Goal: Task Accomplishment & Management: Use online tool/utility

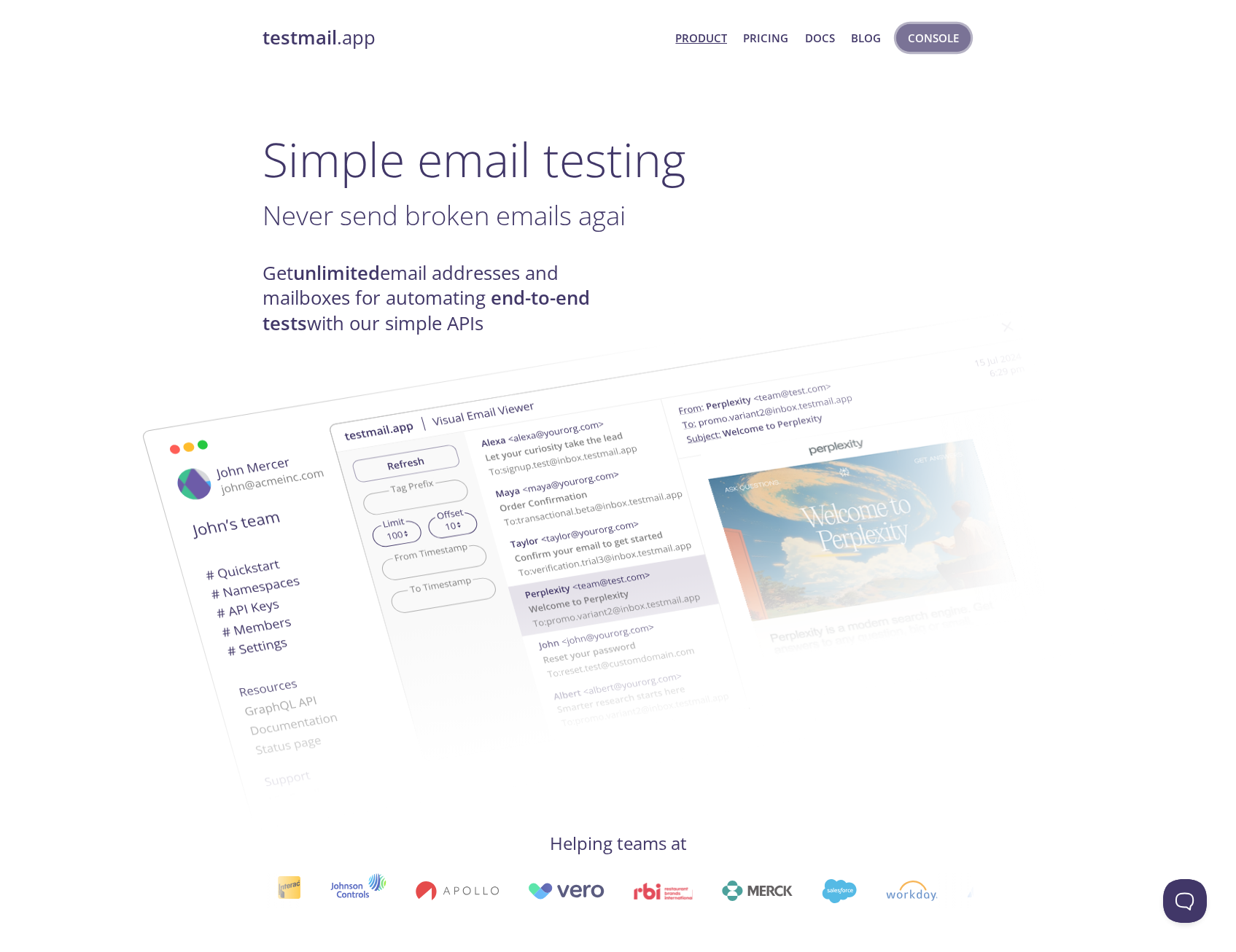
click at [942, 42] on span "Console" at bounding box center [933, 37] width 51 height 19
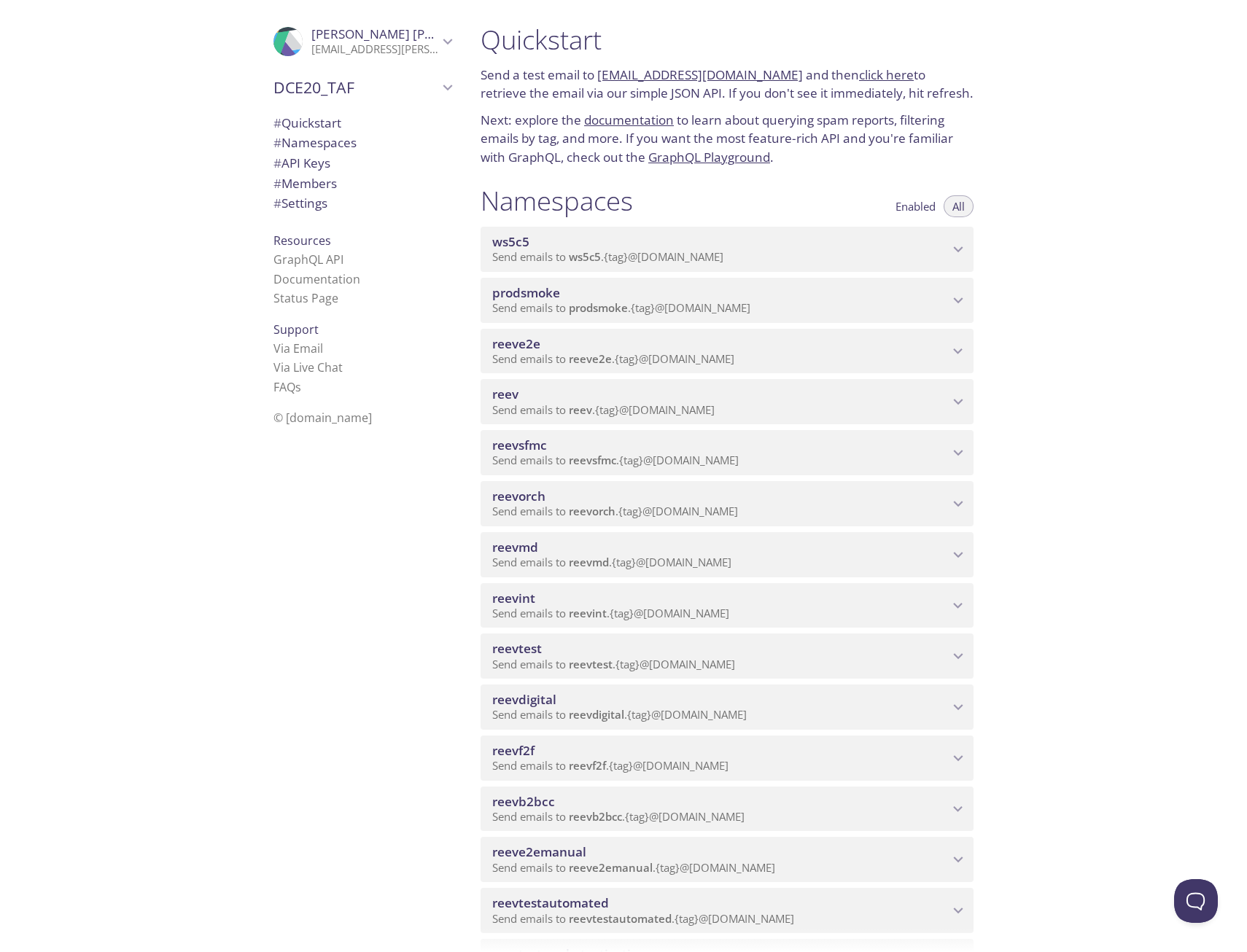
click at [516, 345] on span "reeve2e" at bounding box center [516, 343] width 48 height 17
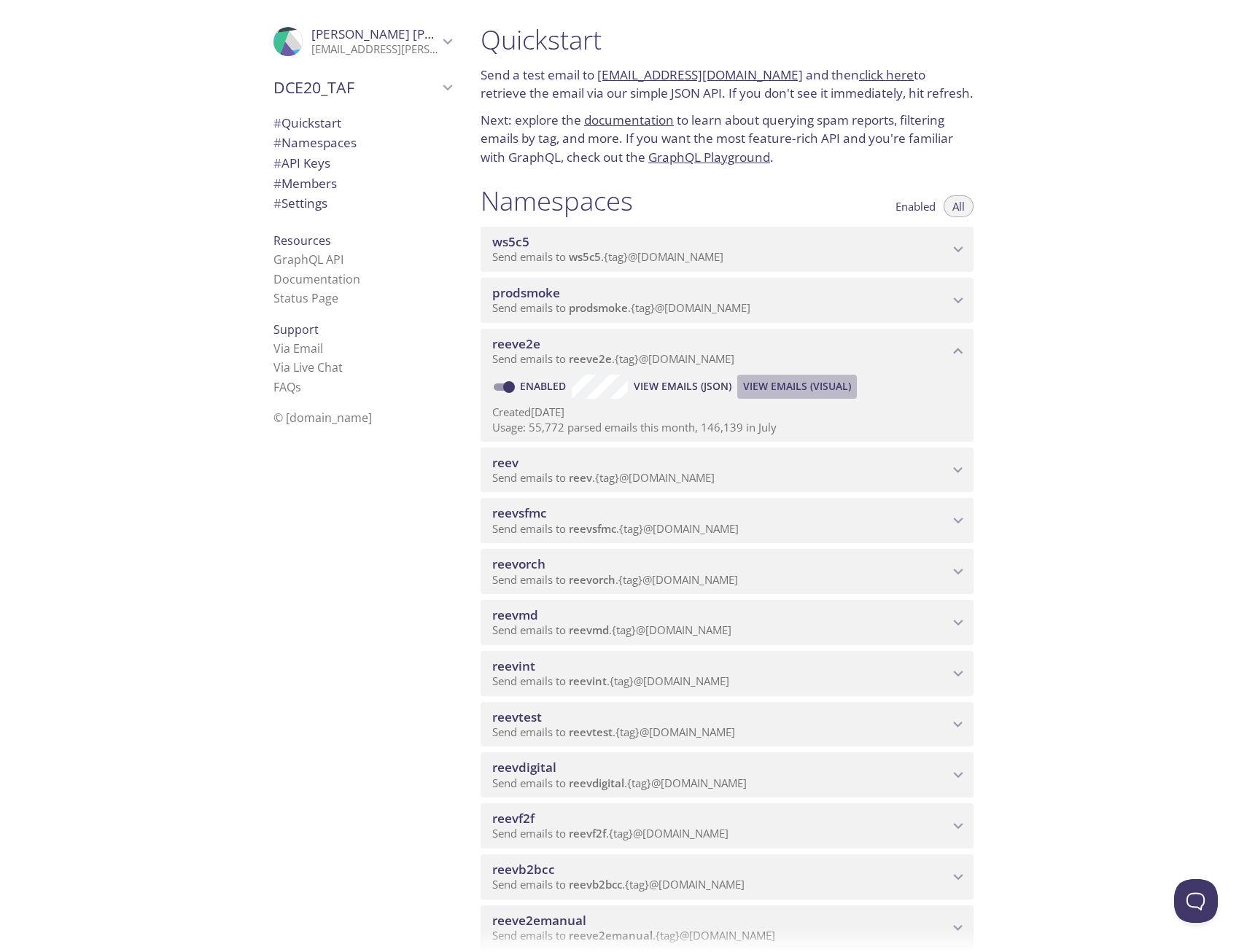
click at [823, 386] on span "View Emails (Visual)" at bounding box center [797, 386] width 108 height 18
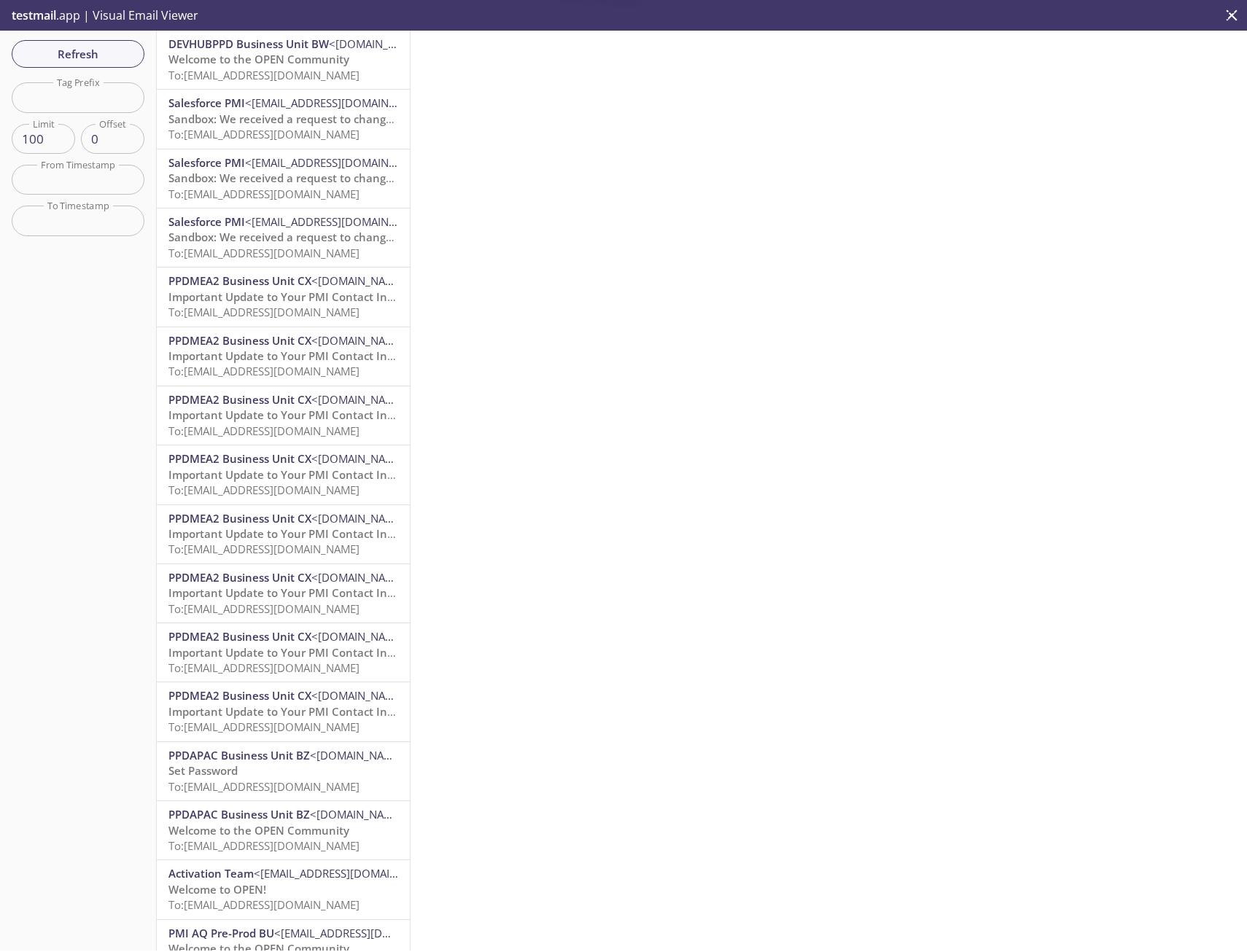
click at [61, 96] on input "text" at bounding box center [78, 97] width 133 height 30
paste input "[EMAIL_ADDRESS][DOMAIN_NAME]"
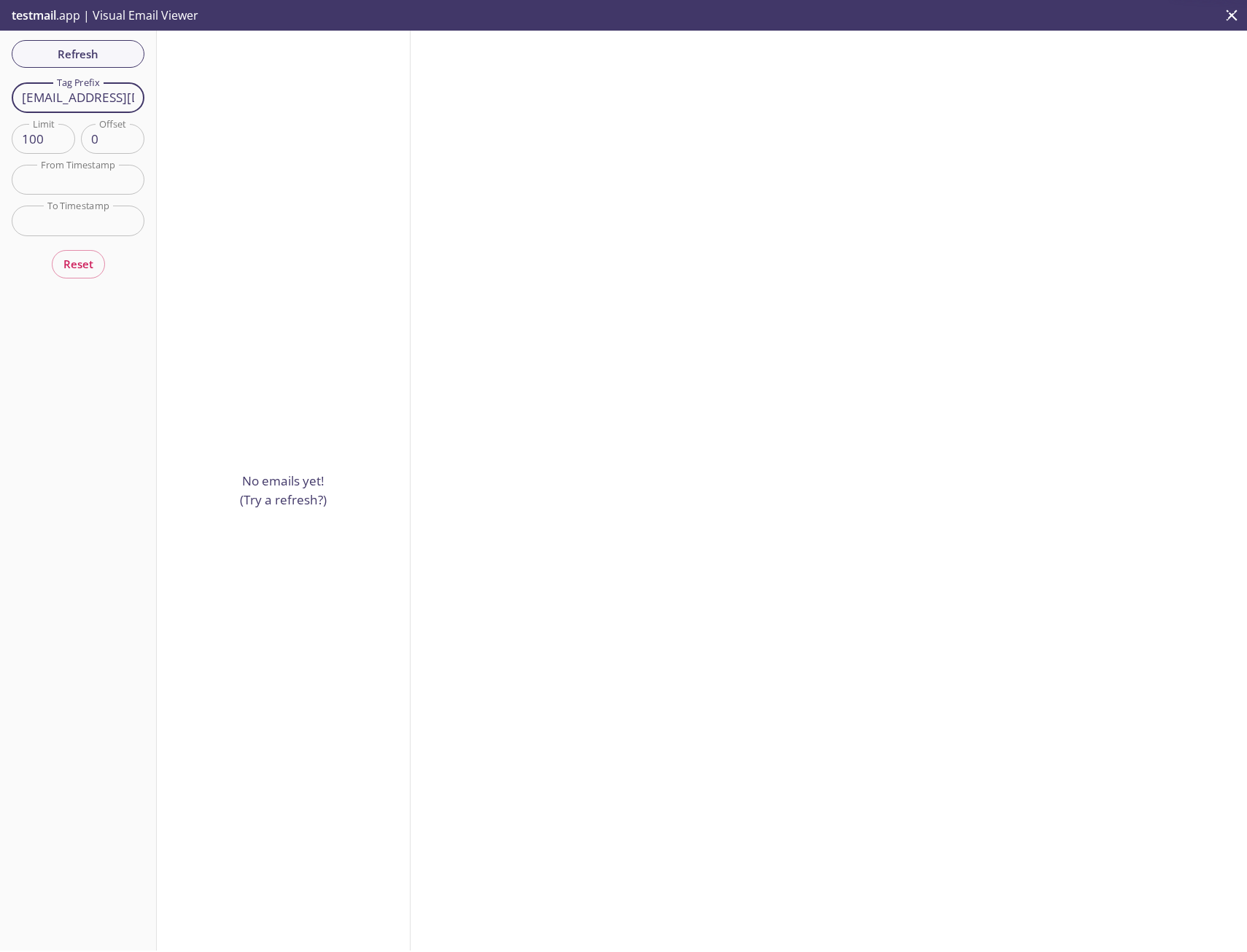
click at [36, 96] on input "[EMAIL_ADDRESS][DOMAIN_NAME]" at bounding box center [78, 97] width 133 height 30
drag, startPoint x: 37, startPoint y: 95, endPoint x: -5, endPoint y: 95, distance: 42.0
click at [0, 95] on html ".cls-1 { fill: #6d5ca8; } .cls-2 { fill: #3fc191; } .cls-3 { fill: #3b4752; } .…" at bounding box center [624, 476] width 1247 height 952
drag, startPoint x: 128, startPoint y: 96, endPoint x: 111, endPoint y: 99, distance: 17.3
click at [150, 101] on div "Refresh Filters Tag Prefix [EMAIL_ADDRESS][DOMAIN_NAME] Tag Prefix Limit 100 Li…" at bounding box center [78, 490] width 157 height 920
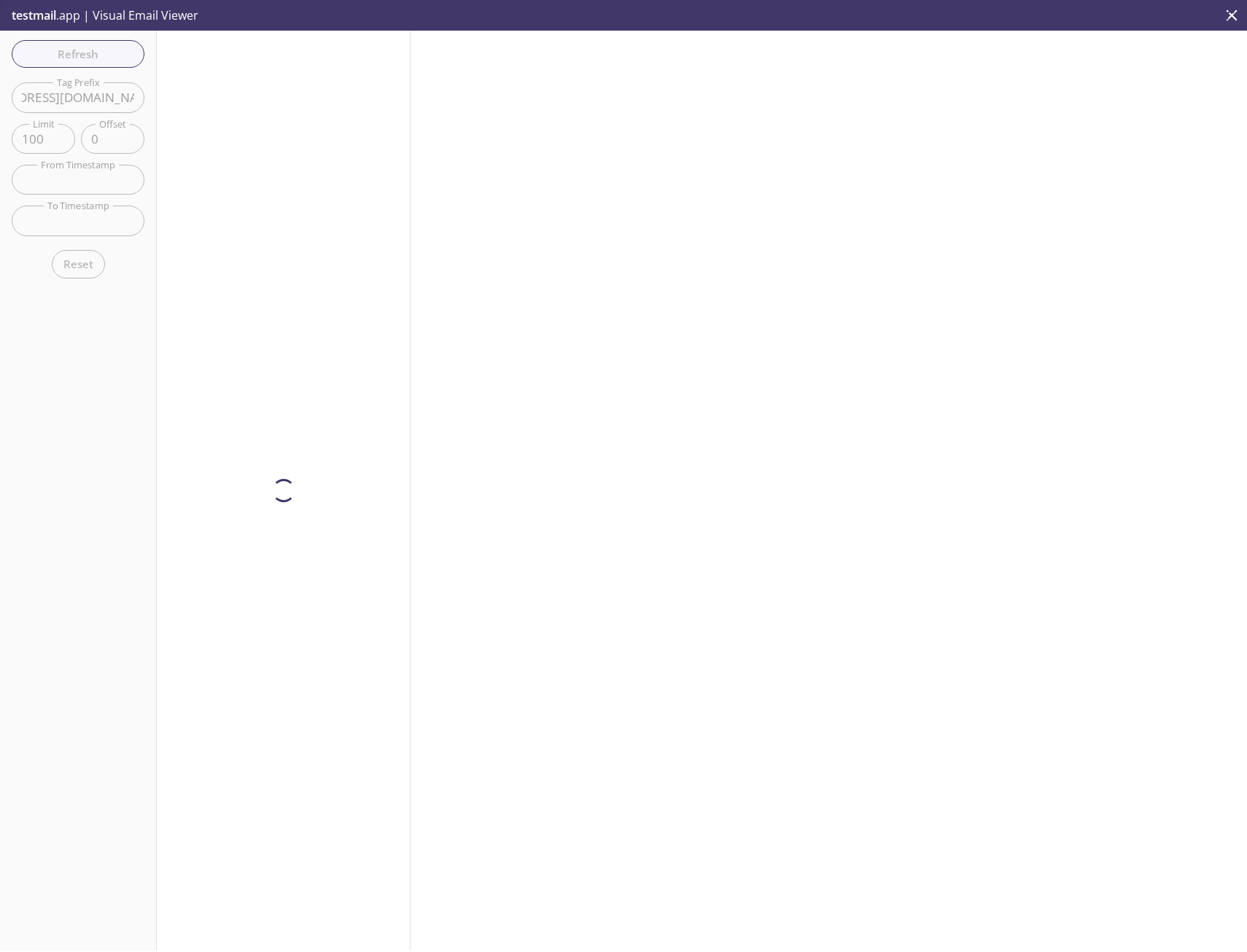
scroll to position [0, 63]
click at [108, 98] on input "[EMAIL_ADDRESS][DOMAIN_NAME]" at bounding box center [78, 97] width 133 height 30
drag, startPoint x: 83, startPoint y: 96, endPoint x: 174, endPoint y: 102, distance: 91.2
click at [174, 102] on div "Refresh Filters Tag Prefix [EMAIL_ADDRESS][DOMAIN_NAME] Tag Prefix Limit 100 Li…" at bounding box center [624, 490] width 1247 height 920
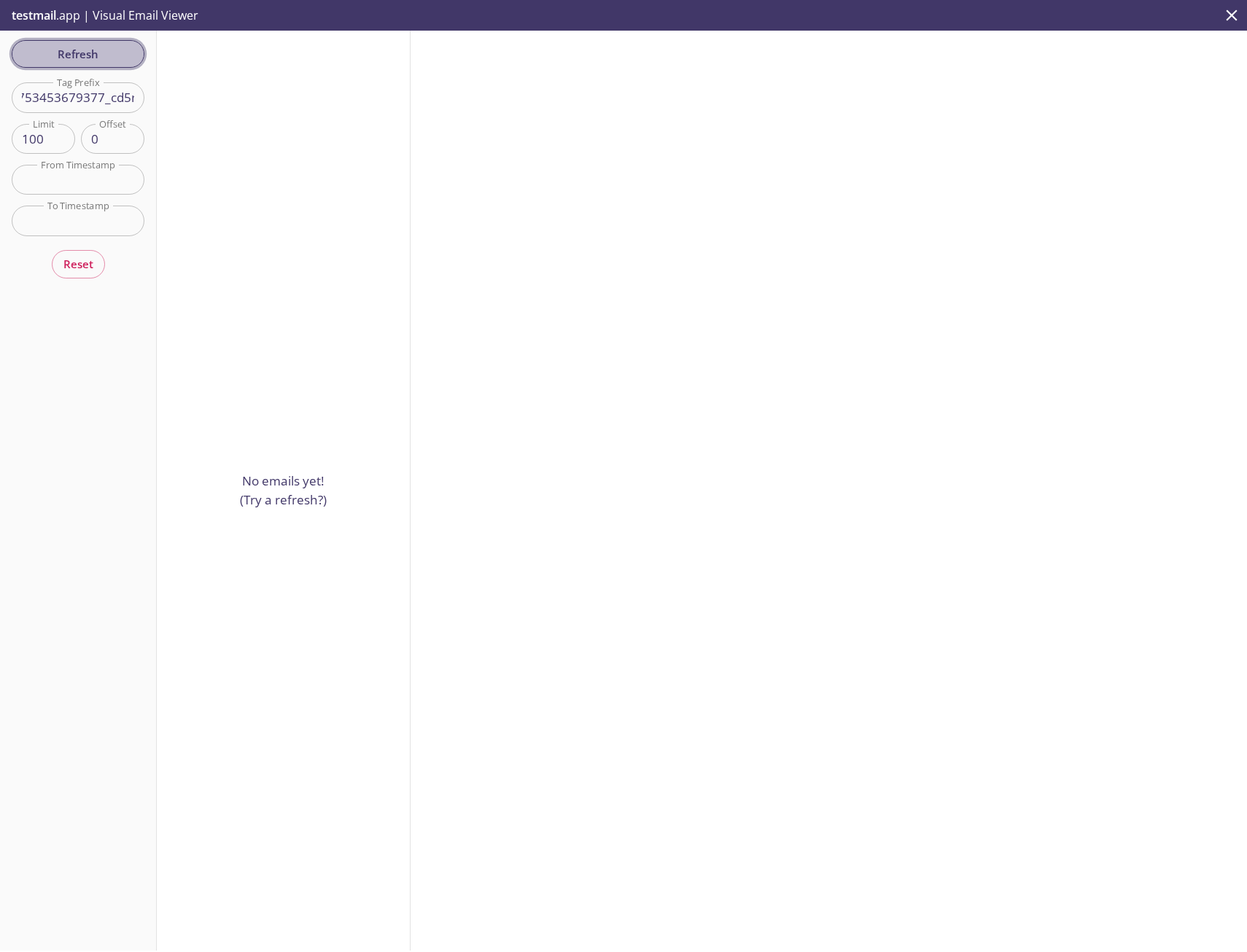
click at [85, 60] on span "Refresh" at bounding box center [78, 53] width 109 height 19
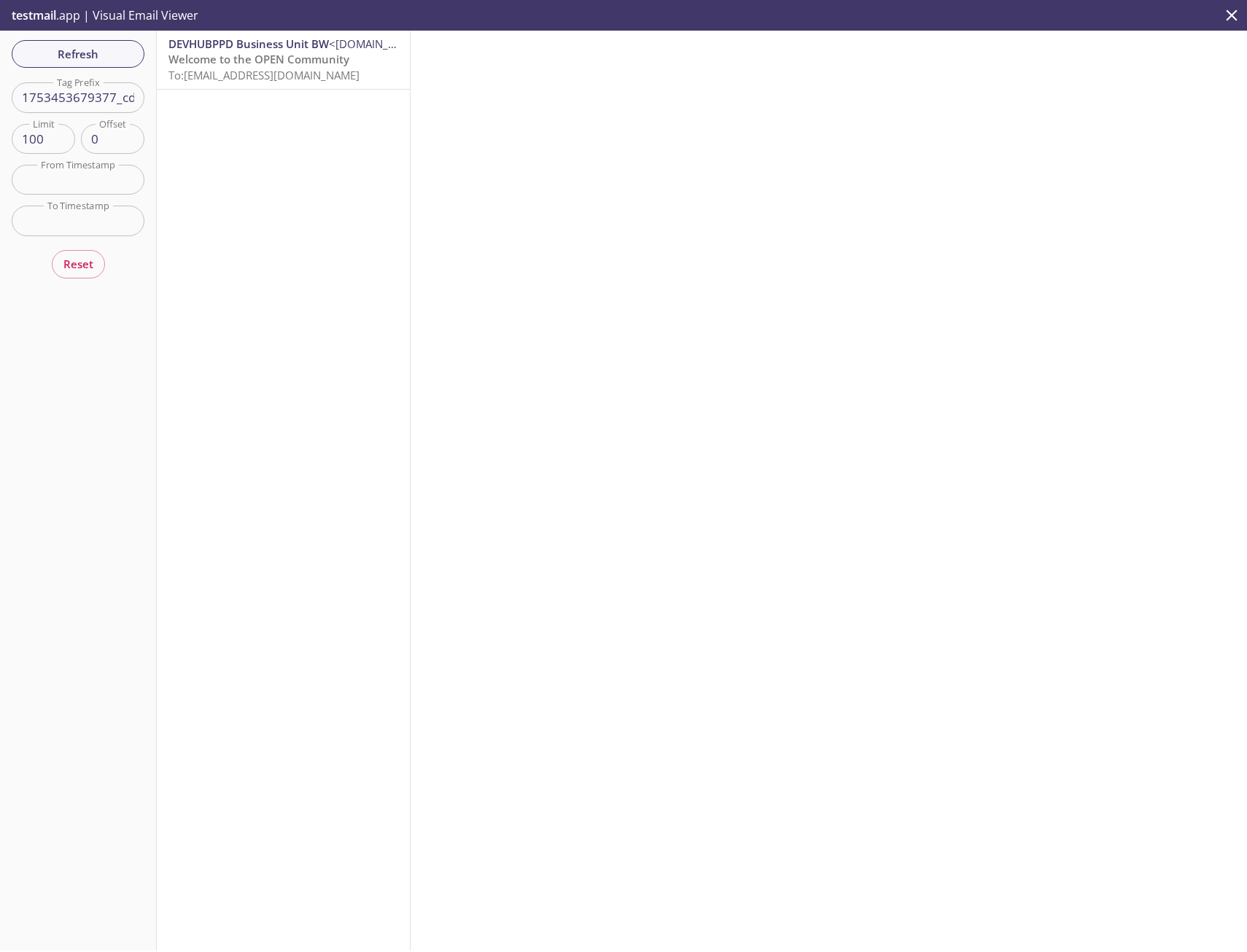
click at [231, 80] on span "To: [EMAIL_ADDRESS][DOMAIN_NAME]" at bounding box center [264, 75] width 191 height 15
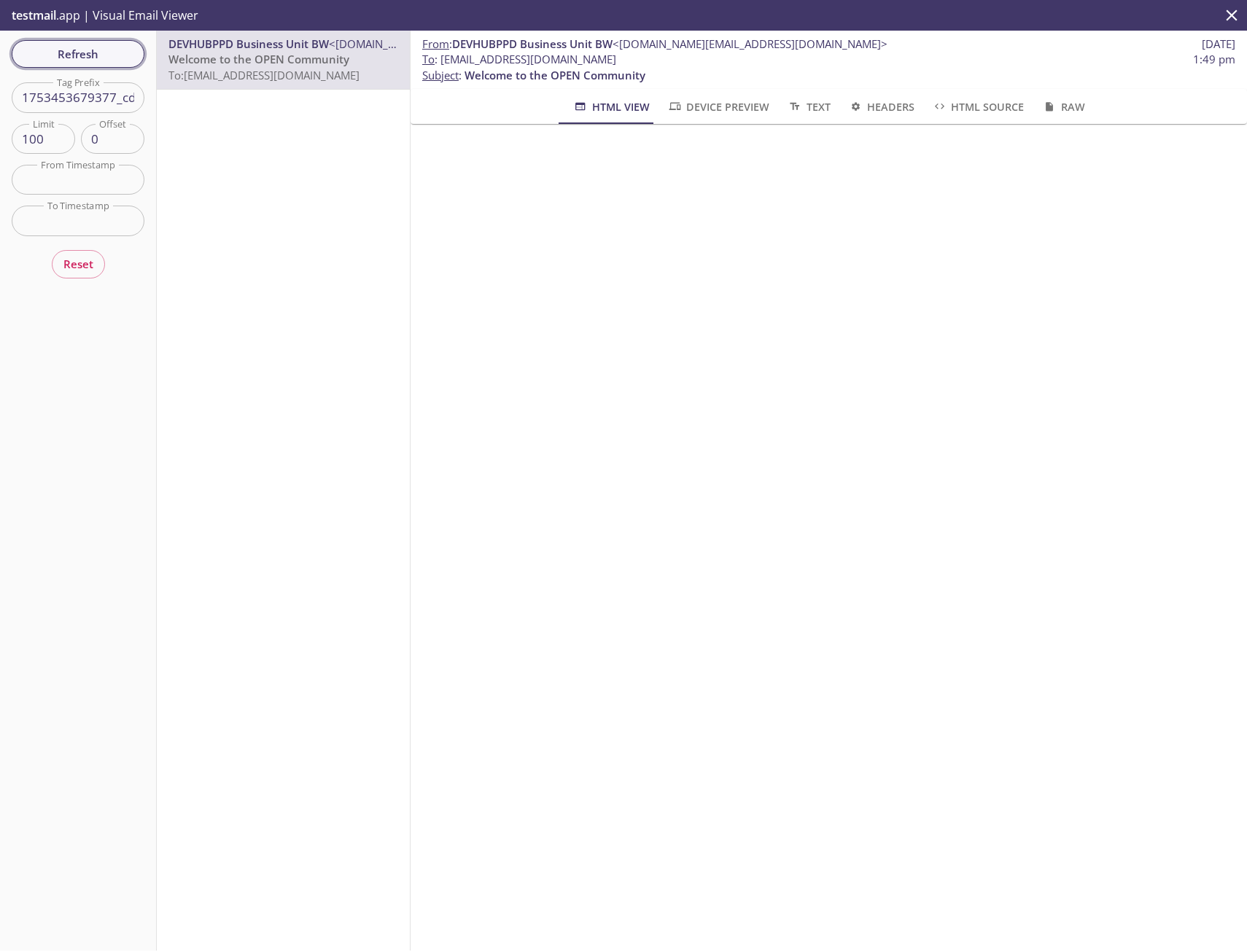
click at [74, 59] on span "Refresh" at bounding box center [78, 53] width 109 height 19
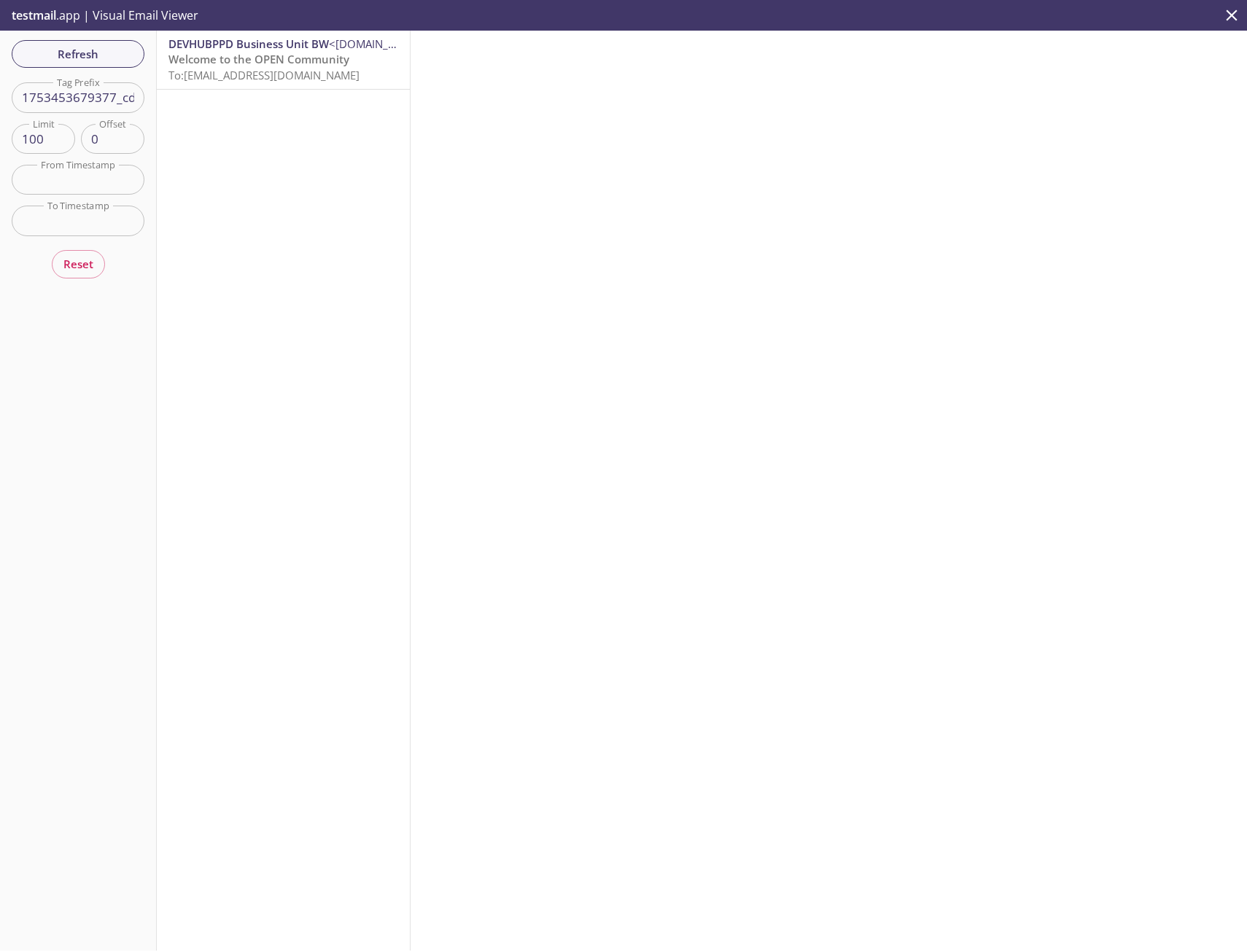
click at [248, 79] on span "To: [EMAIL_ADDRESS][DOMAIN_NAME]" at bounding box center [264, 75] width 191 height 15
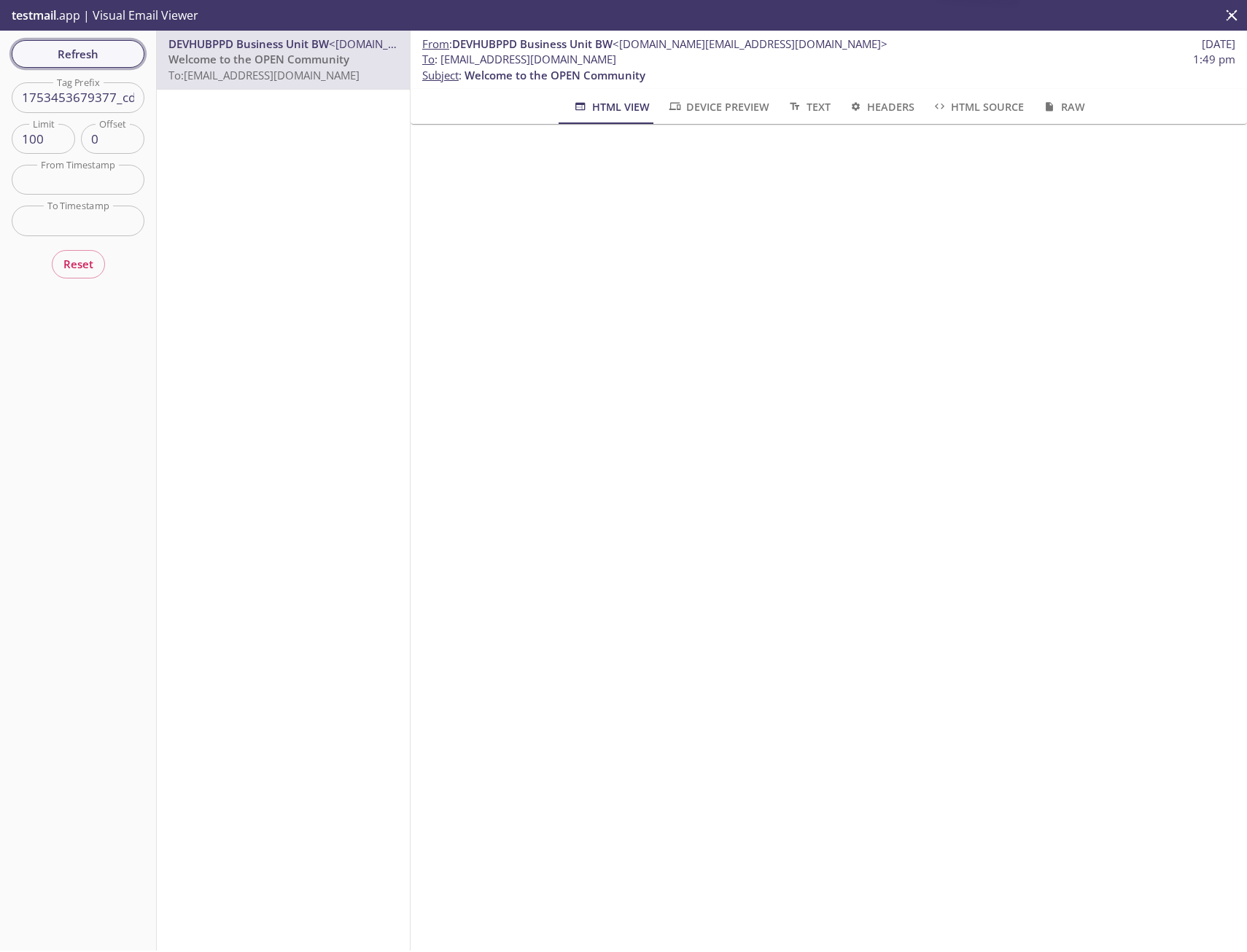
click at [71, 54] on span "Refresh" at bounding box center [78, 53] width 109 height 19
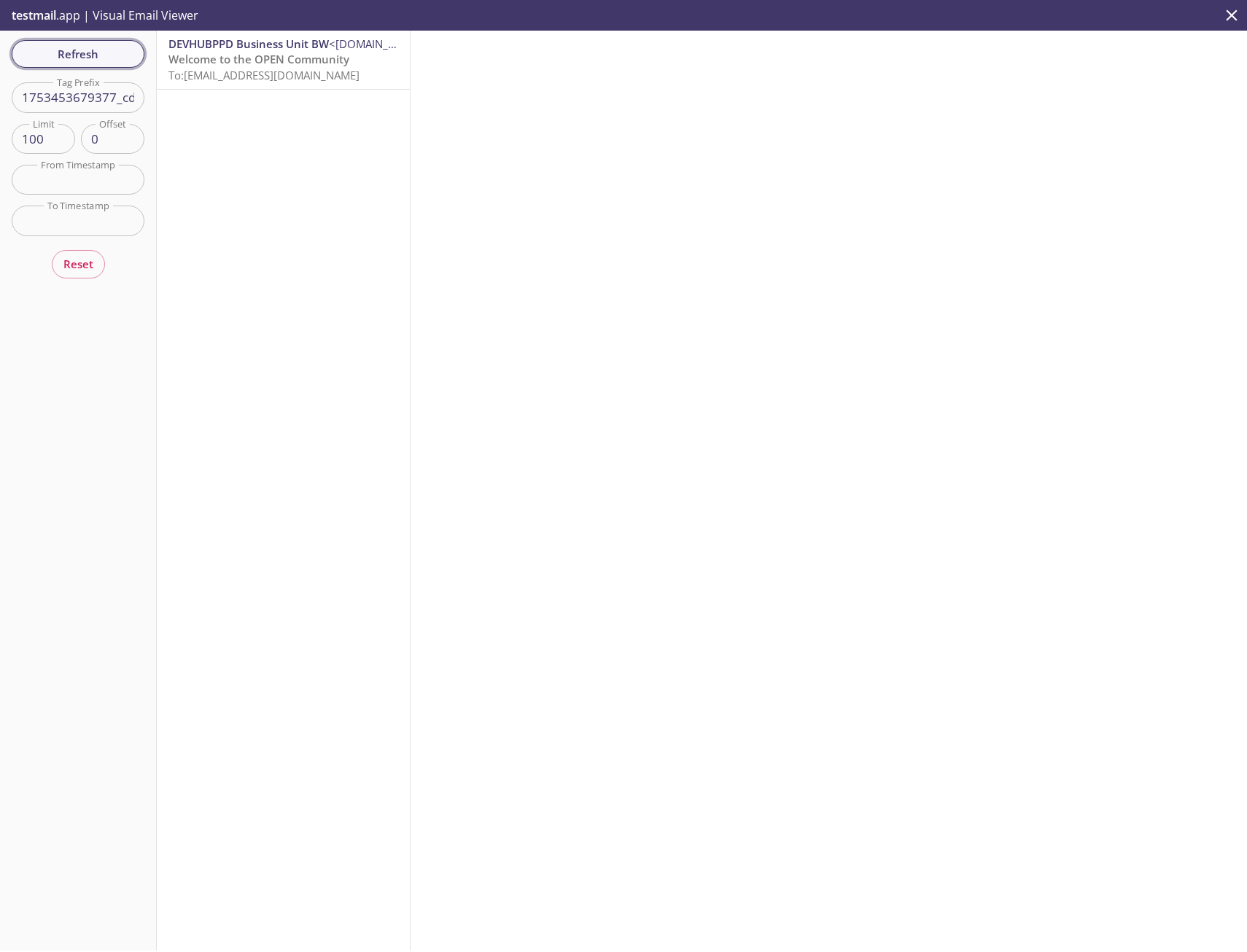
click at [74, 57] on span "Refresh" at bounding box center [78, 53] width 109 height 19
drag, startPoint x: 127, startPoint y: 340, endPoint x: 128, endPoint y: 316, distance: 24.0
click at [127, 340] on div "Refresh Filters Tag Prefix 1753453679377_cd5r Tag Prefix Limit 100 Limit Offset…" at bounding box center [78, 490] width 157 height 920
click at [81, 50] on span "Refresh" at bounding box center [78, 53] width 109 height 19
click at [217, 52] on span "Welcome to the OPEN Community" at bounding box center [259, 59] width 181 height 15
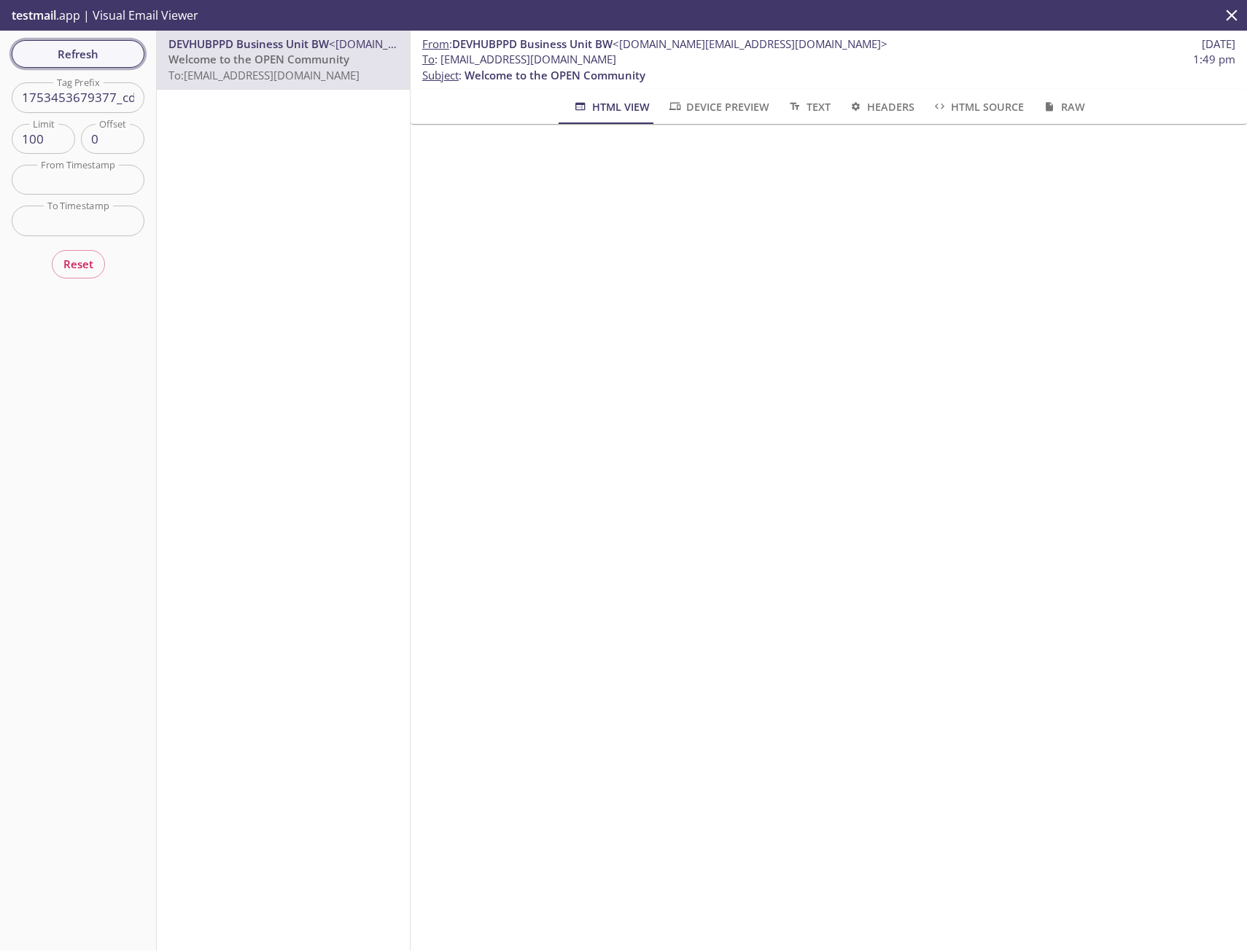
click at [90, 60] on span "Refresh" at bounding box center [78, 53] width 109 height 19
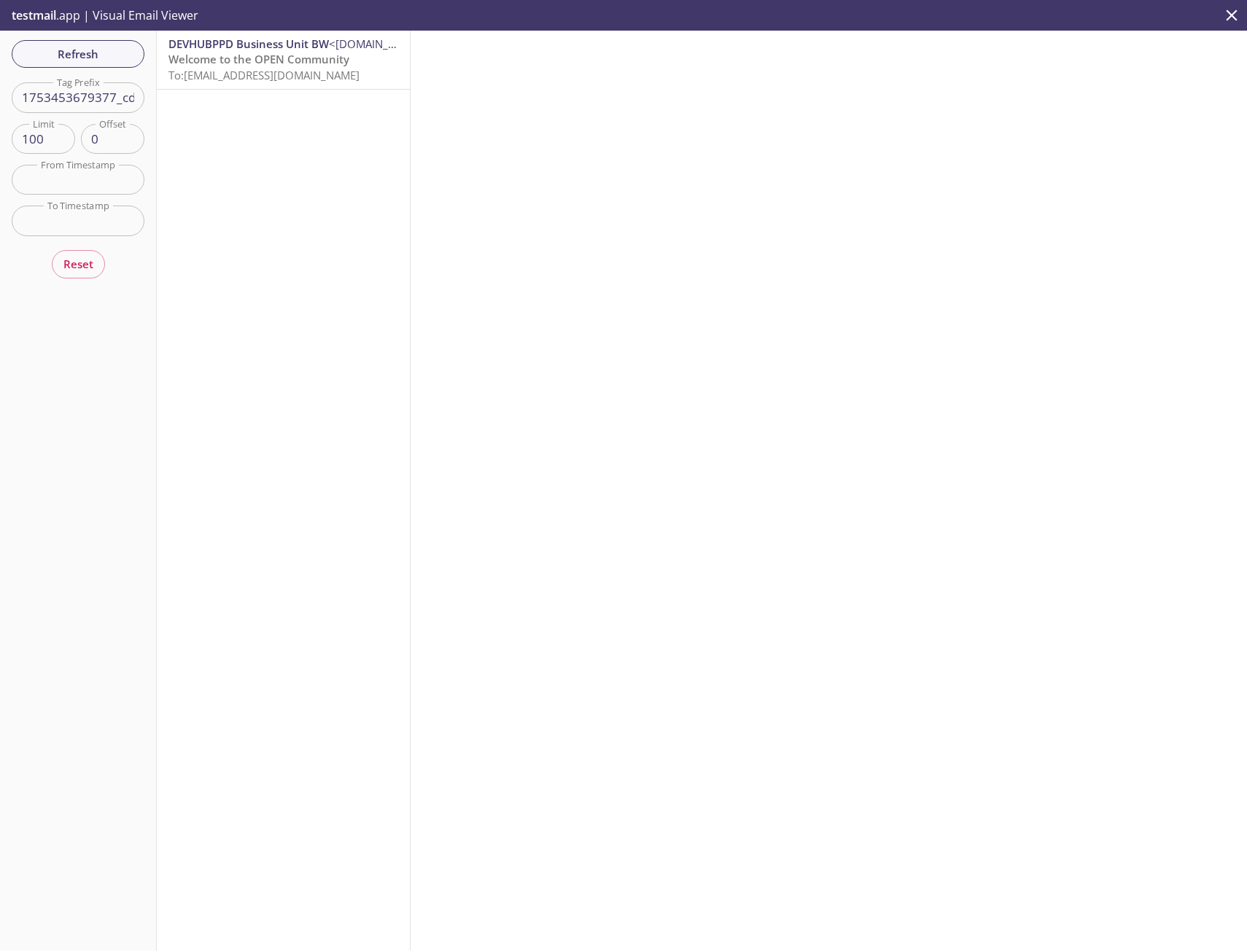
click at [233, 182] on div "DEVHUBPPD Business Unit BW <[DOMAIN_NAME][EMAIL_ADDRESS][DOMAIN_NAME]> Welcome …" at bounding box center [284, 490] width 254 height 920
click at [98, 56] on span "Refresh" at bounding box center [78, 53] width 109 height 19
click at [92, 56] on span "Refresh" at bounding box center [78, 53] width 109 height 19
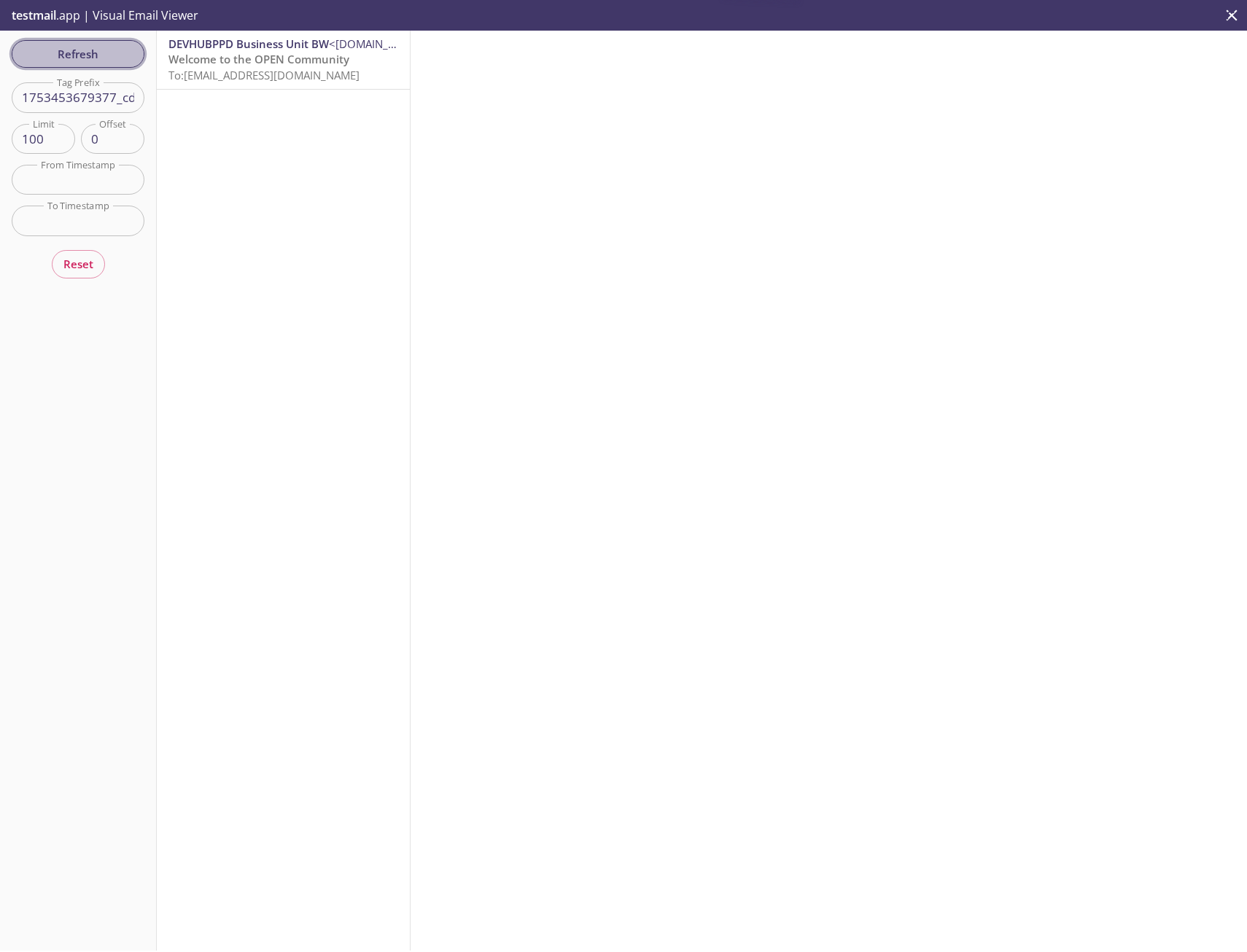
click at [92, 56] on span "Refresh" at bounding box center [78, 53] width 109 height 19
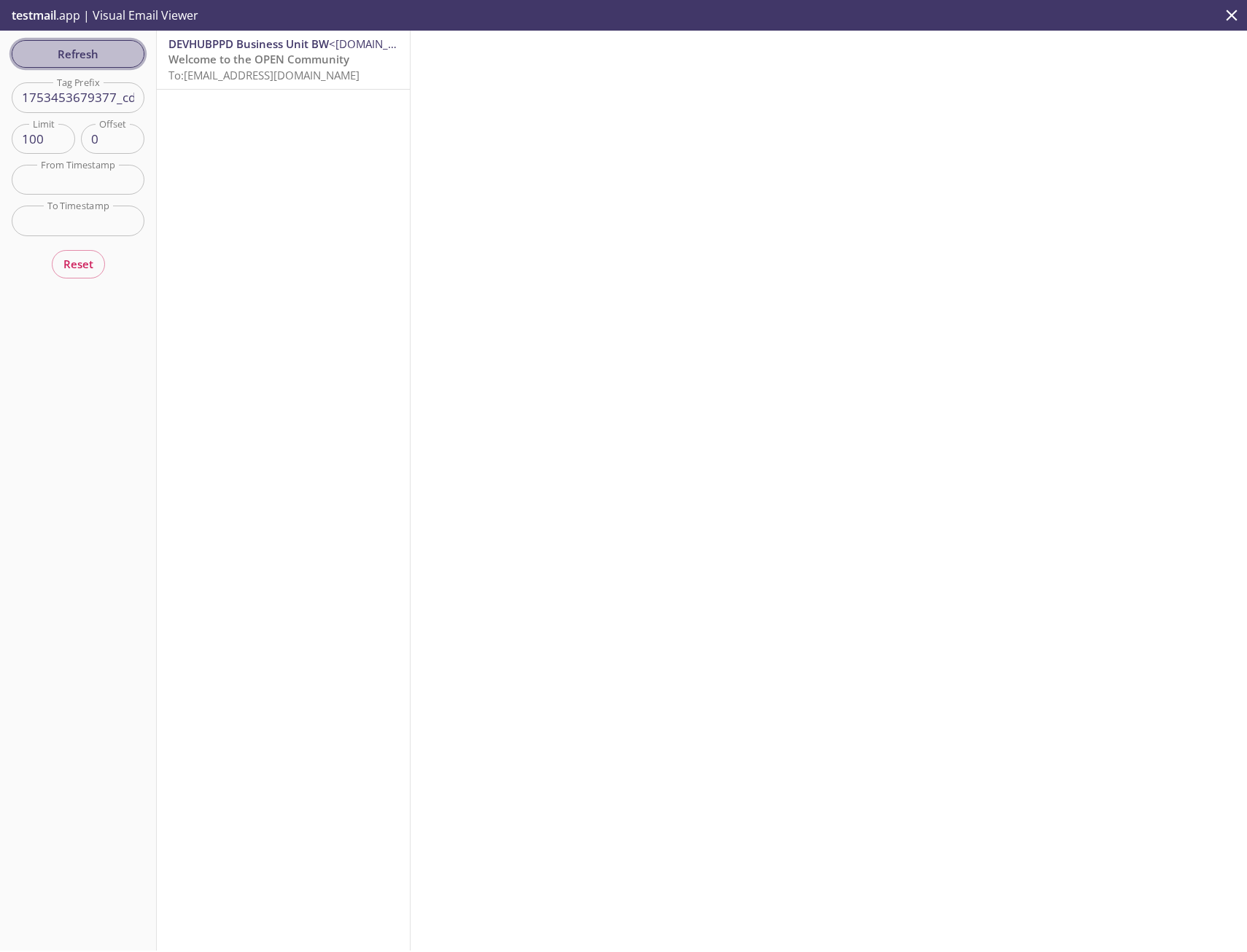
click at [92, 56] on span "Refresh" at bounding box center [78, 53] width 109 height 19
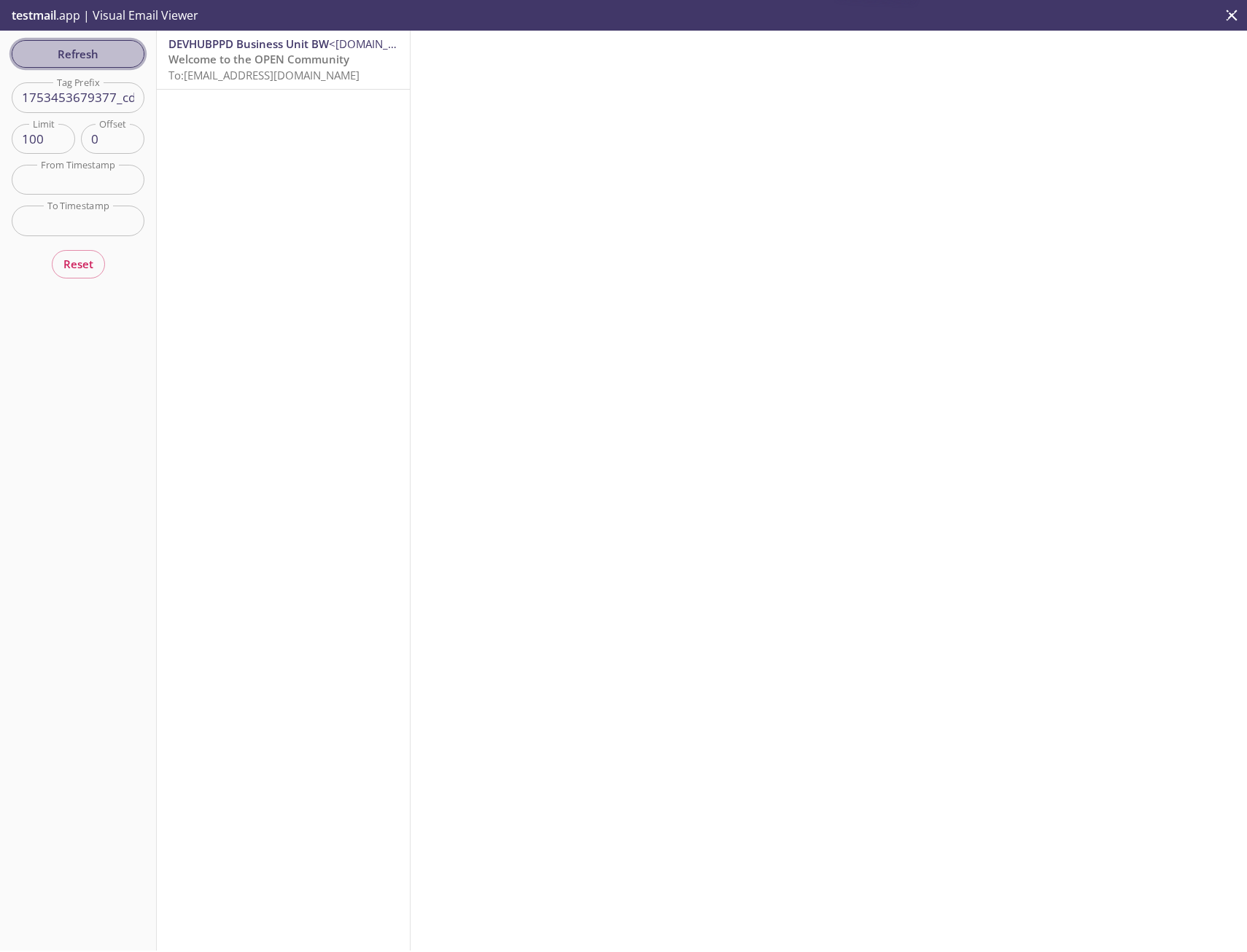
click at [92, 56] on span "Refresh" at bounding box center [78, 53] width 109 height 19
click at [211, 74] on span "To: [EMAIL_ADDRESS][DOMAIN_NAME]" at bounding box center [264, 75] width 191 height 15
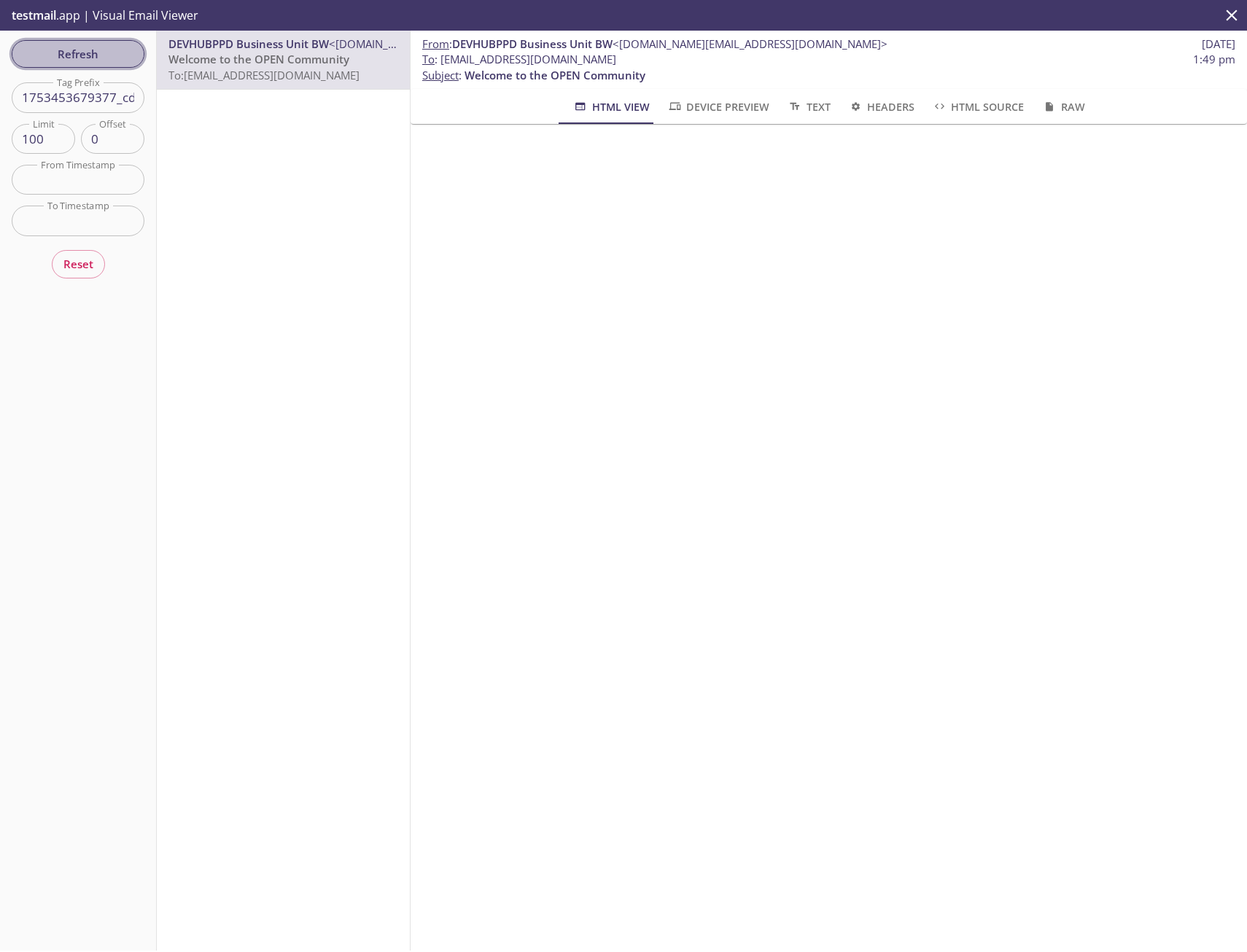
click at [83, 55] on span "Refresh" at bounding box center [78, 53] width 109 height 19
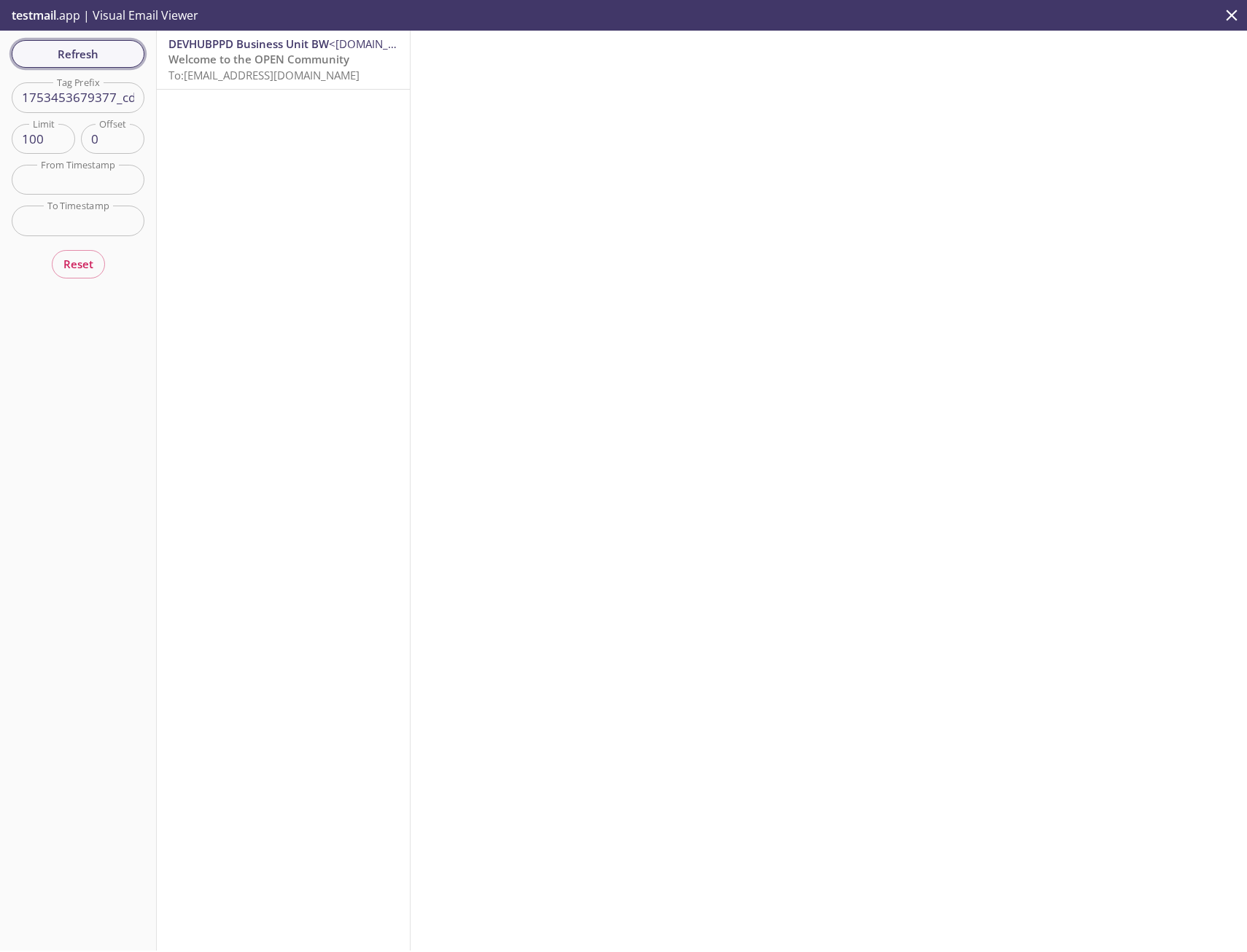
click at [83, 55] on span "Refresh" at bounding box center [78, 53] width 109 height 19
click at [96, 60] on span "Refresh" at bounding box center [78, 53] width 109 height 19
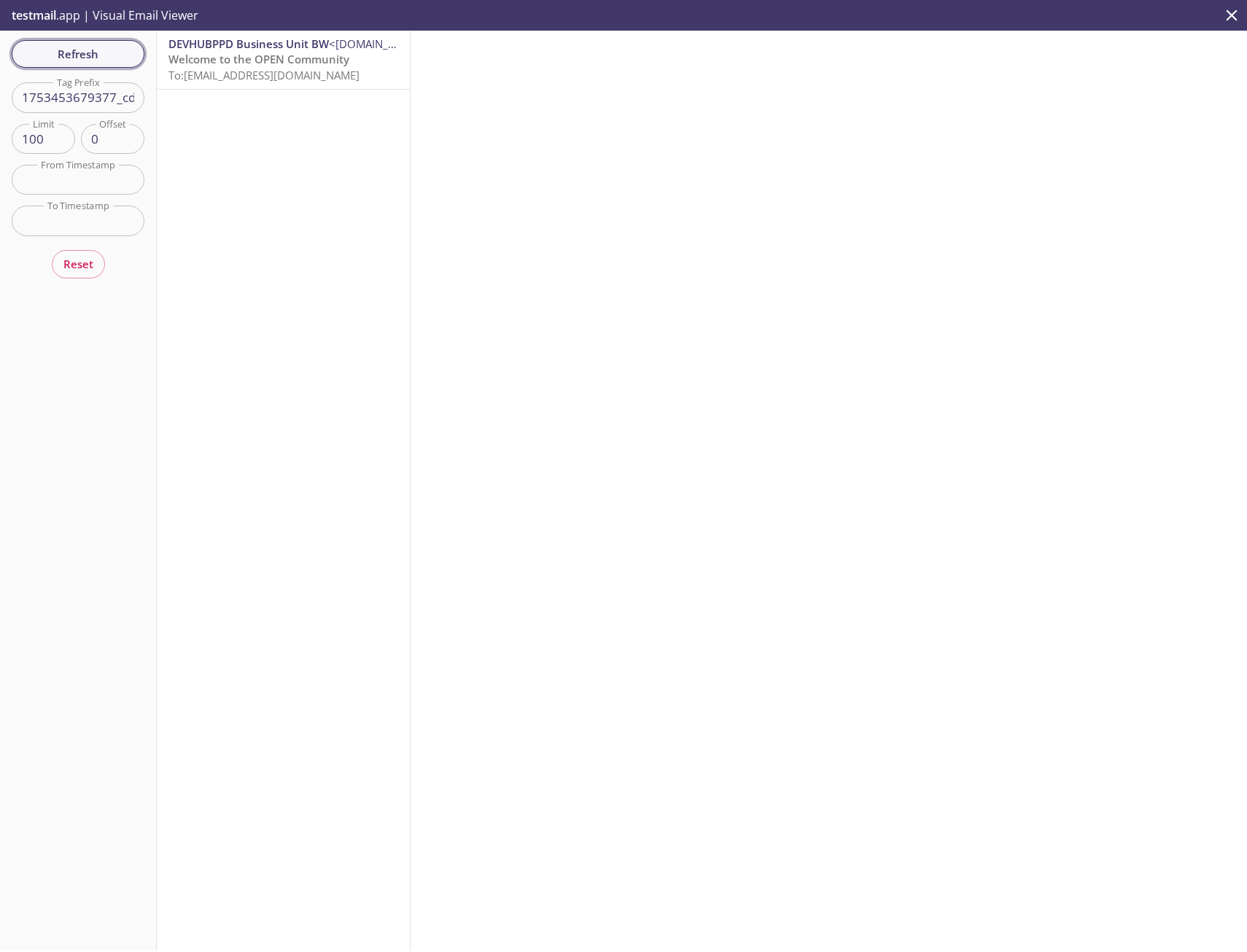
click at [86, 57] on span "Refresh" at bounding box center [78, 53] width 109 height 19
click at [115, 46] on span "Refresh" at bounding box center [78, 53] width 109 height 19
drag, startPoint x: 90, startPoint y: 86, endPoint x: 90, endPoint y: 99, distance: 13.0
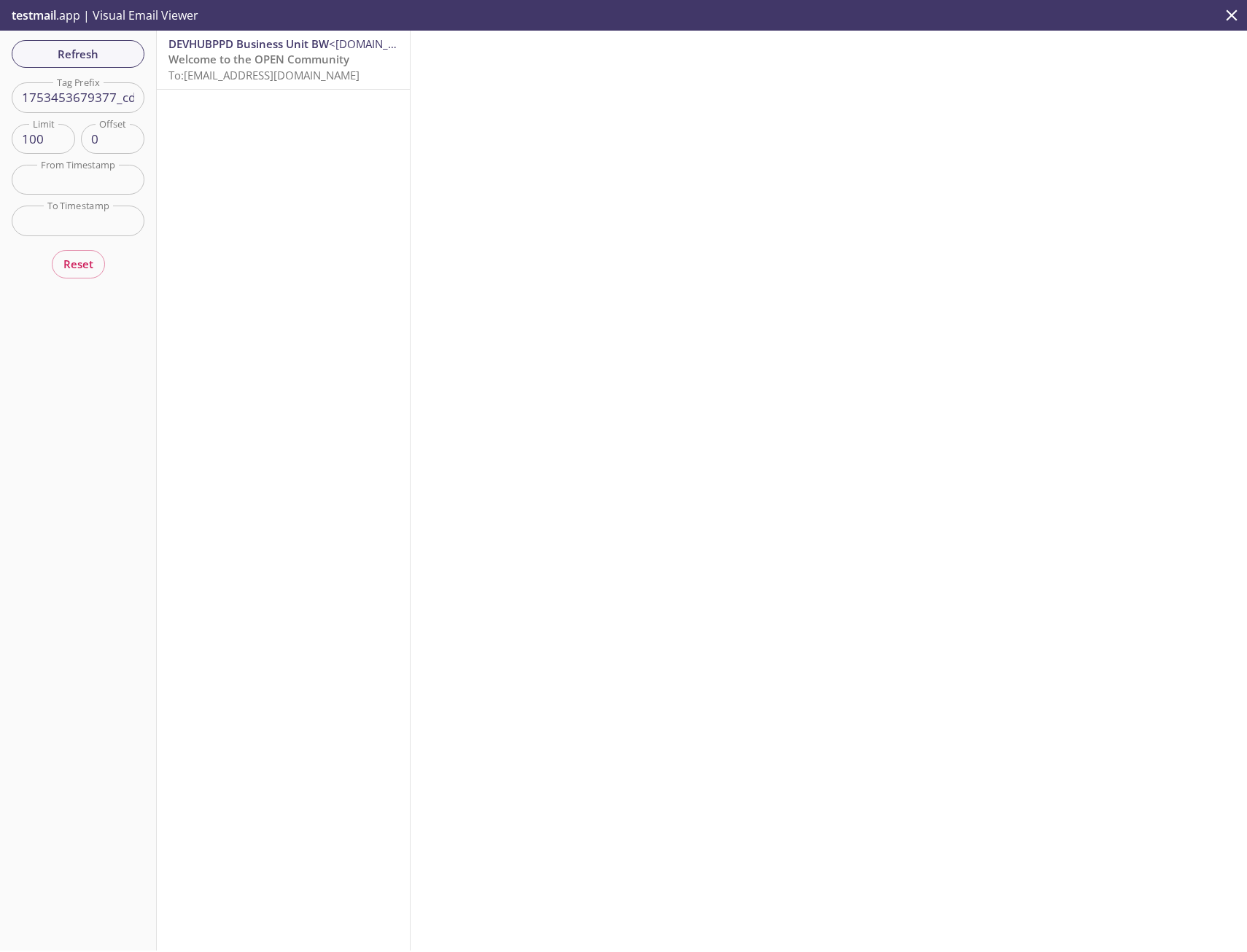
click at [92, 96] on input "1753453679377_cd5r" at bounding box center [78, 97] width 133 height 30
click at [90, 99] on input "1753453679377_cd5r" at bounding box center [78, 97] width 133 height 30
paste input "reeve2e.1715378560137"
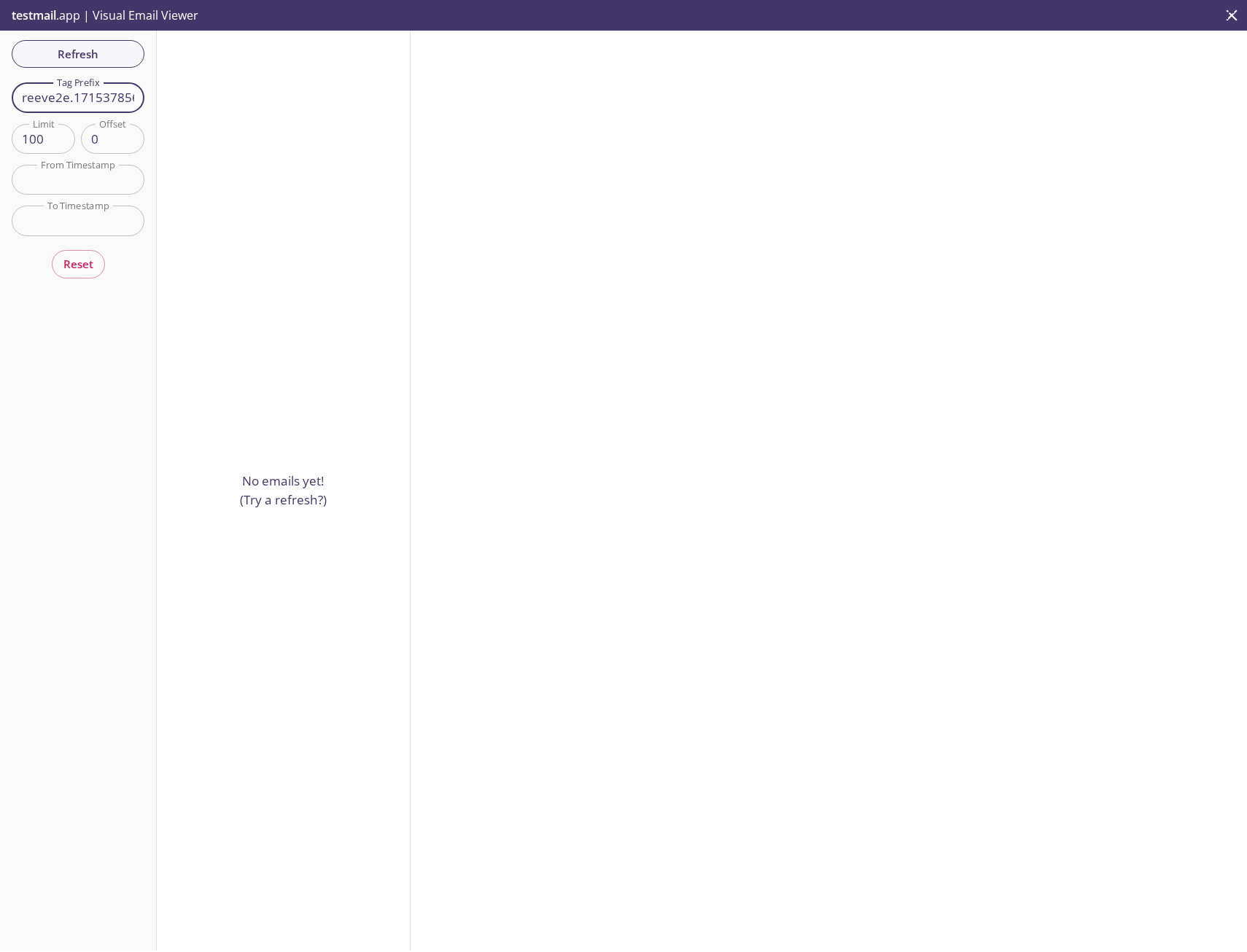
drag, startPoint x: 71, startPoint y: 99, endPoint x: -24, endPoint y: 105, distance: 95.2
click at [0, 105] on html ".cls-1 { fill: #6d5ca8; } .cls-2 { fill: #3fc191; } .cls-3 { fill: #3b4752; } .…" at bounding box center [624, 476] width 1247 height 952
click at [70, 59] on span "Refresh" at bounding box center [78, 53] width 109 height 19
click at [70, 59] on div "Refresh Filters Tag Prefix 1715378560137 Tag Prefix Limit 100 Limit Offset 0 Of…" at bounding box center [78, 490] width 157 height 920
click at [70, 59] on span "Refresh" at bounding box center [78, 53] width 109 height 19
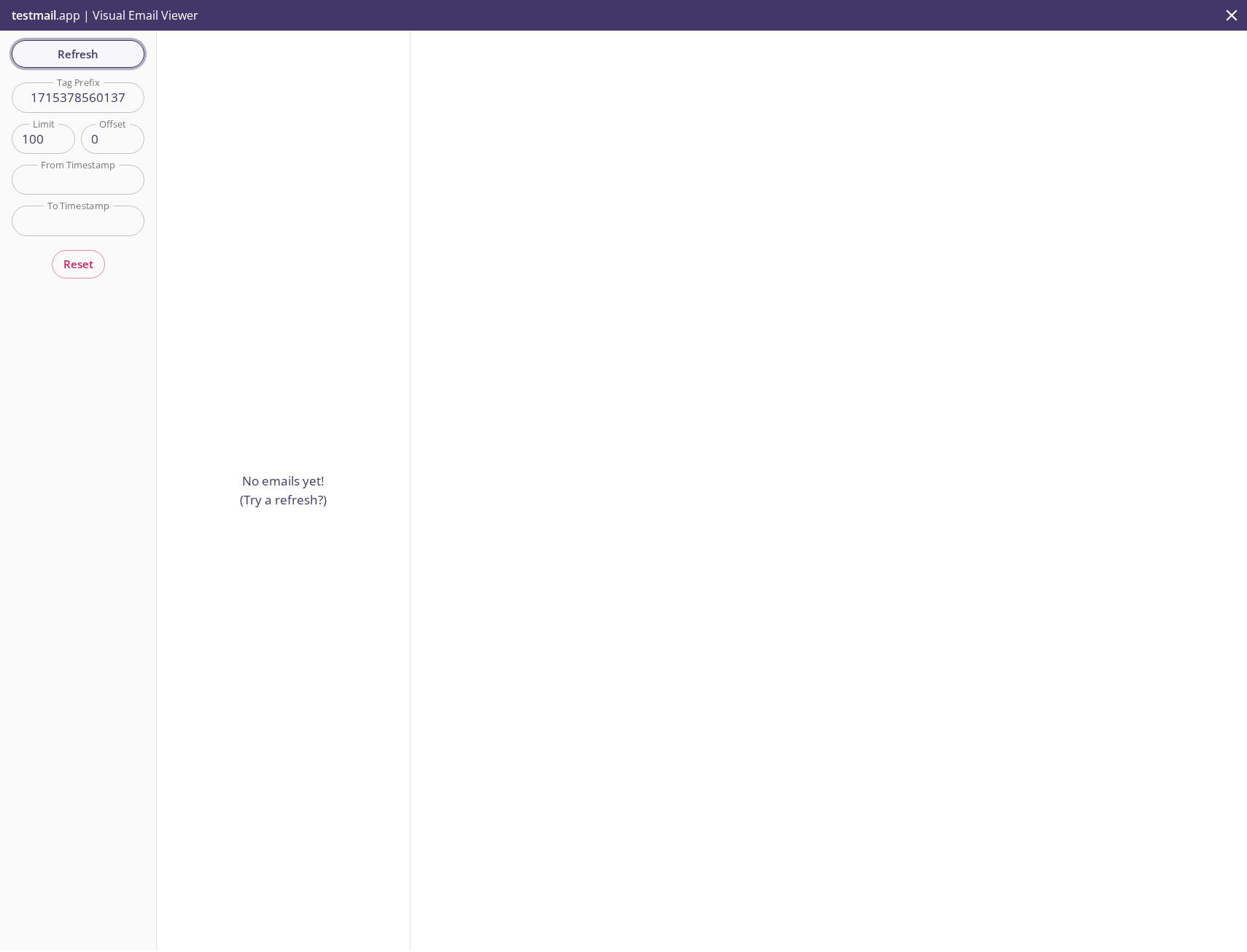
click at [80, 58] on span "Refresh" at bounding box center [78, 53] width 109 height 19
click at [89, 57] on span "Refresh" at bounding box center [78, 53] width 109 height 19
click at [108, 107] on input "1715378560137" at bounding box center [78, 97] width 133 height 30
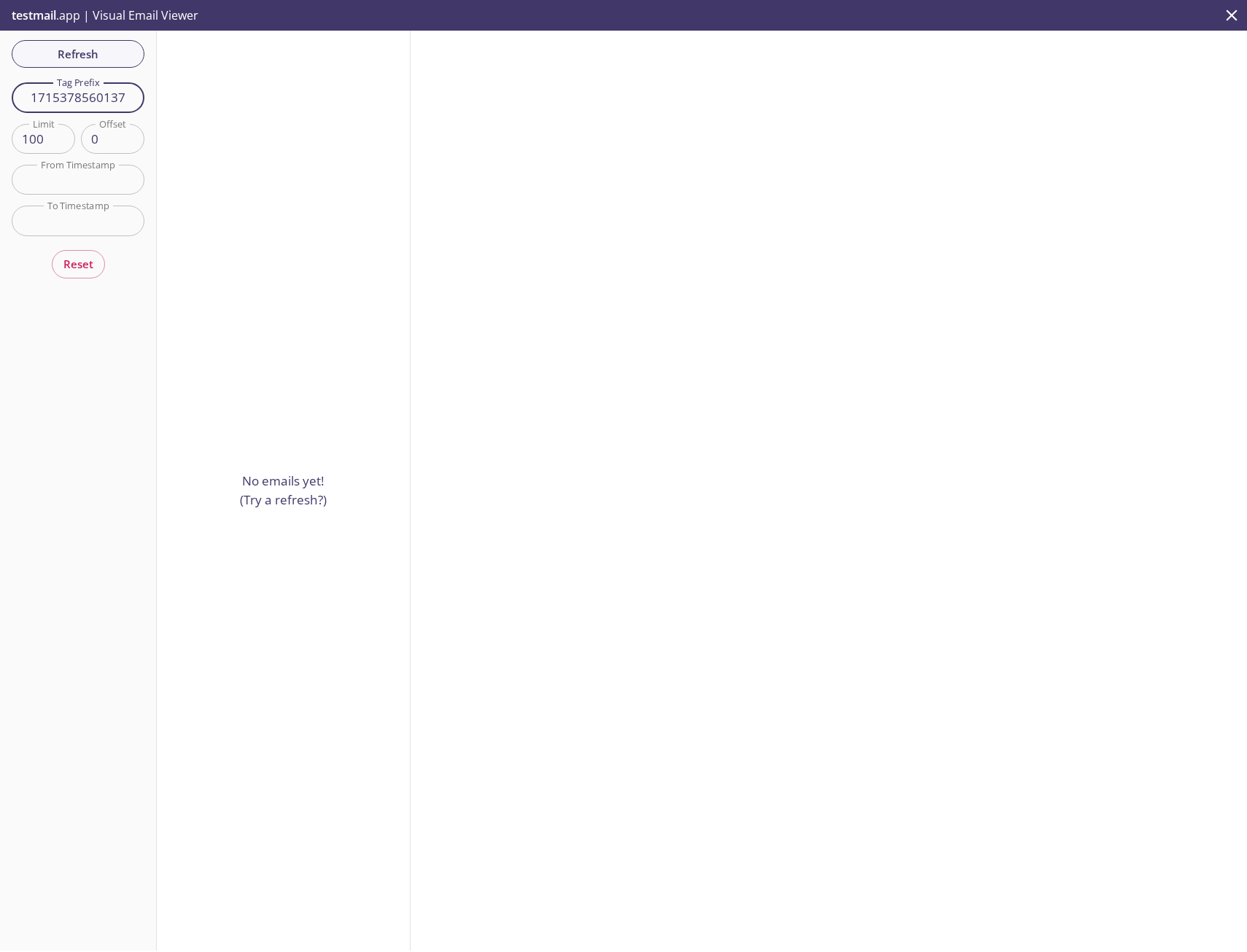
paste input "reeve2e.1737579051955_f9z"
click at [9, 102] on div "Refresh Filters Tag Prefix reeve2e.1737579051955_f9z7 Tag Prefix Limit 100 Limi…" at bounding box center [78, 490] width 157 height 920
drag, startPoint x: 9, startPoint y: 102, endPoint x: 142, endPoint y: 130, distance: 135.9
click at [213, 173] on div "No emails yet! (Try a refresh?)" at bounding box center [284, 490] width 254 height 920
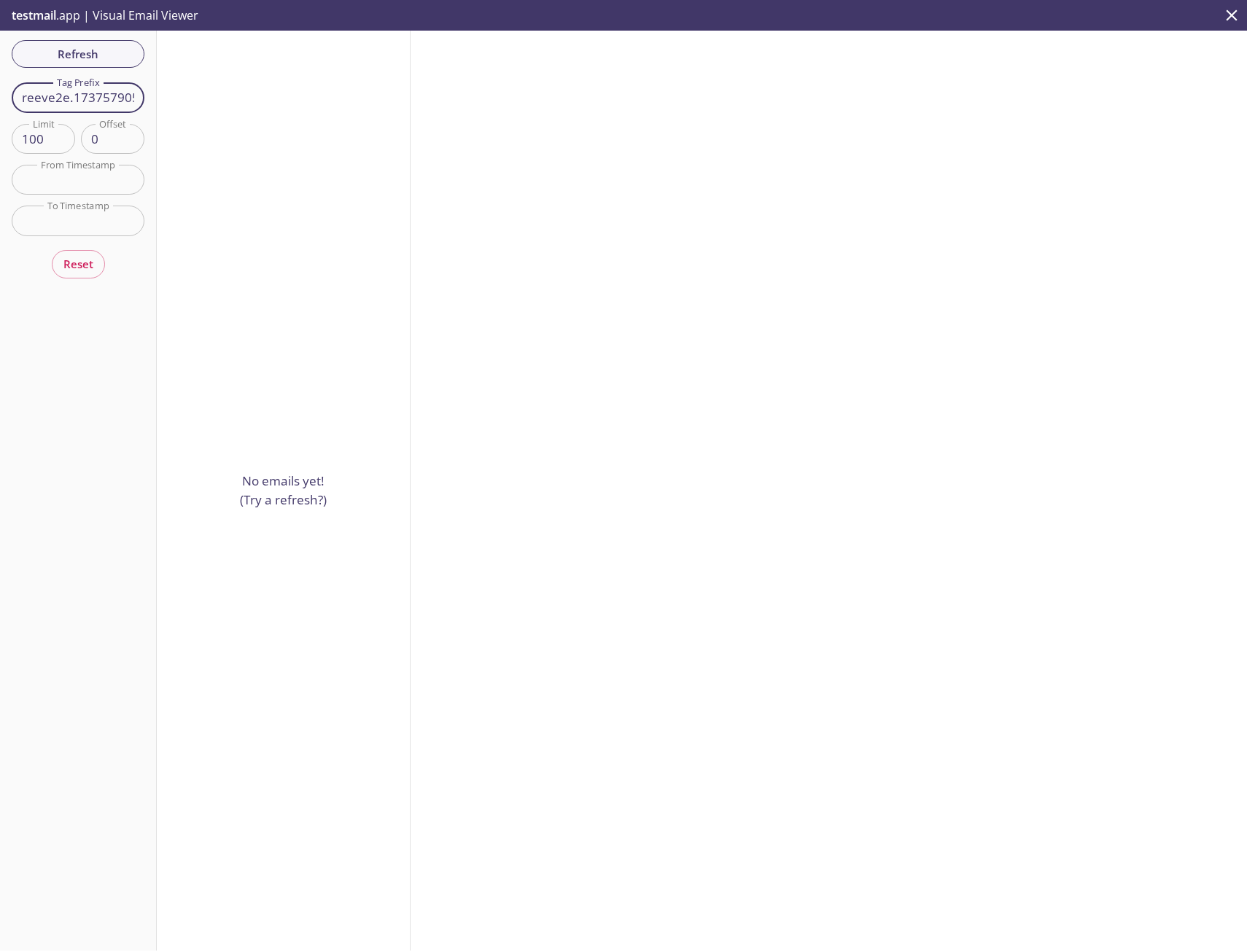
drag, startPoint x: 75, startPoint y: 99, endPoint x: -65, endPoint y: 97, distance: 140.0
click at [0, 97] on html ".cls-1 { fill: #6d5ca8; } .cls-2 { fill: #3fc191; } .cls-3 { fill: #3b4752; } .…" at bounding box center [624, 476] width 1247 height 952
type input "1737579051955_f9z7"
click at [59, 44] on span "Refresh" at bounding box center [78, 53] width 109 height 19
click at [93, 53] on span "Refresh" at bounding box center [78, 53] width 109 height 19
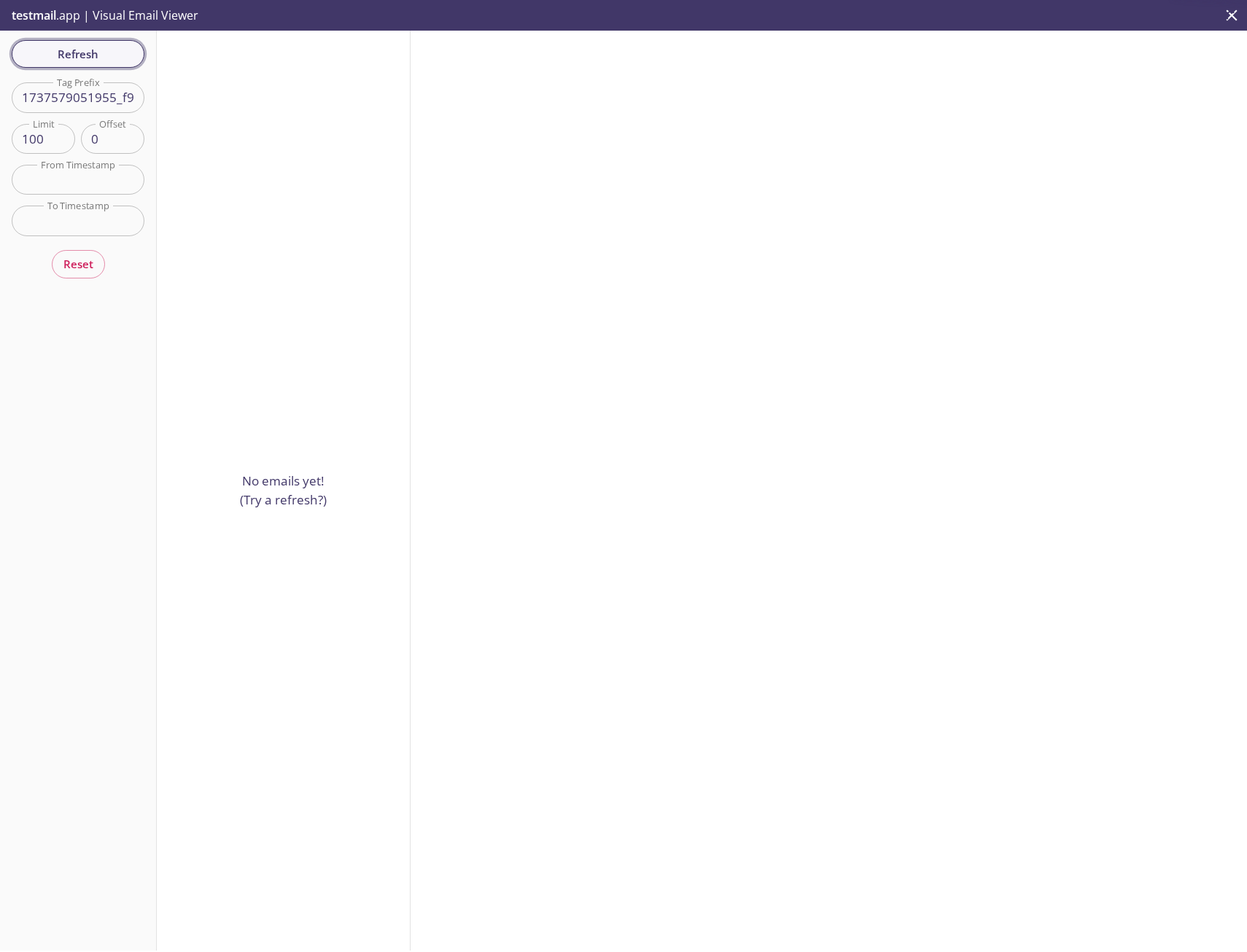
click at [93, 53] on span "Refresh" at bounding box center [78, 53] width 109 height 19
click at [93, 60] on span "Refresh" at bounding box center [78, 53] width 109 height 19
drag, startPoint x: 105, startPoint y: 347, endPoint x: 219, endPoint y: 168, distance: 212.2
click at [105, 347] on div "Refresh Filters Tag Prefix 1737579051955_f9z7 Tag Prefix Limit 100 Limit Offset…" at bounding box center [78, 490] width 157 height 920
